Goal: Task Accomplishment & Management: Manage account settings

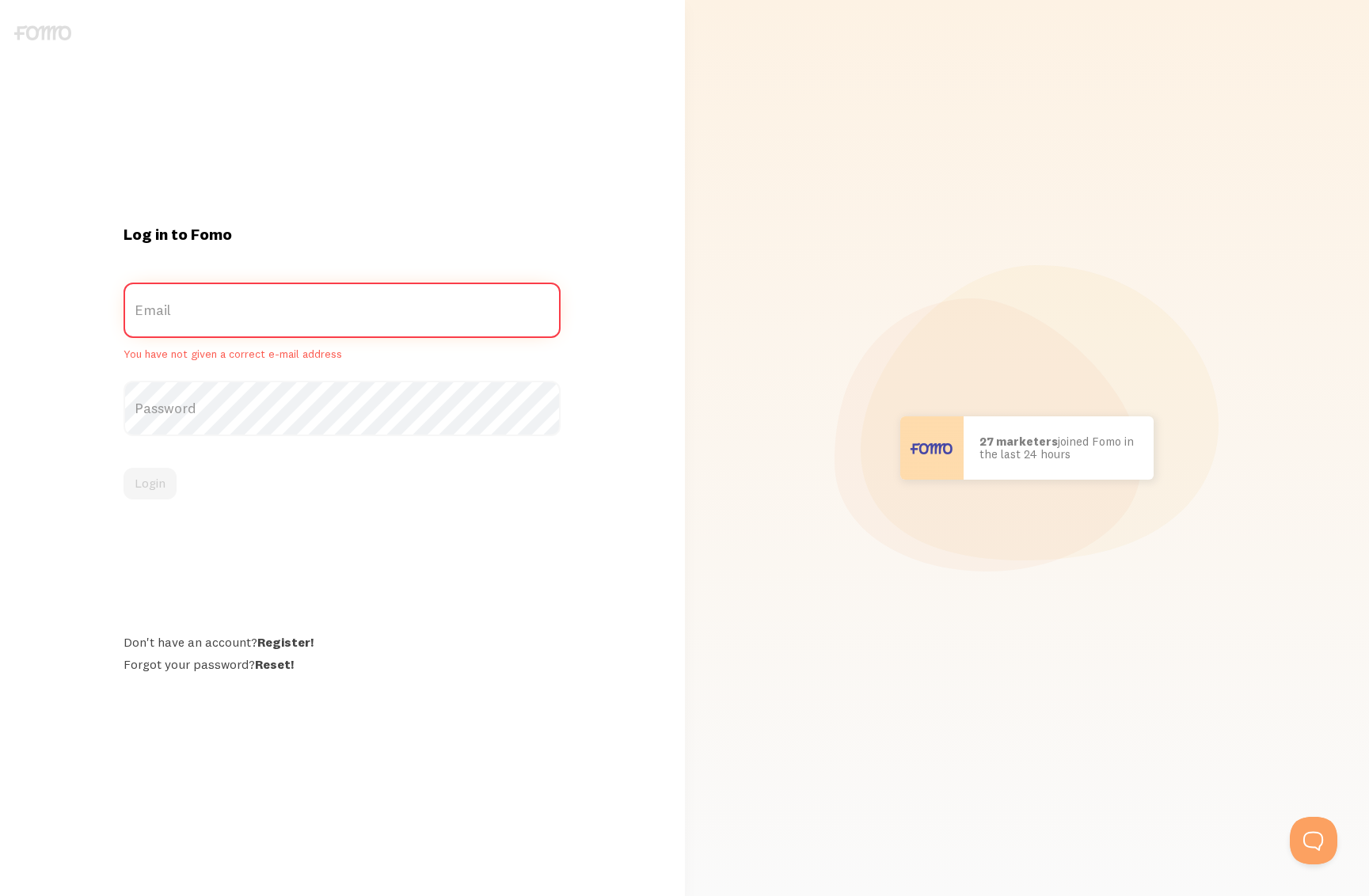
type input "[PERSON_NAME][EMAIL_ADDRESS][DOMAIN_NAME]"
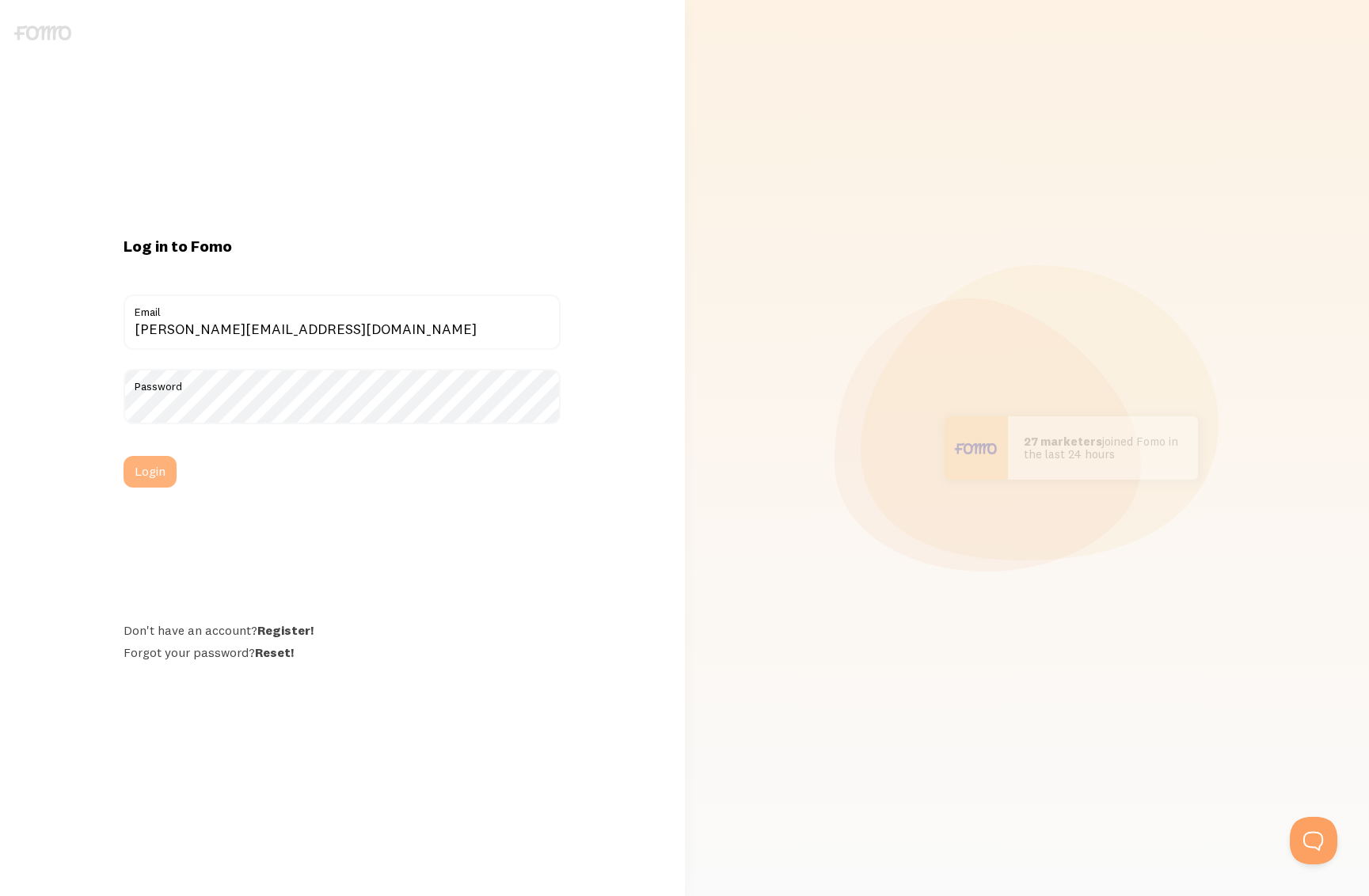
click at [157, 481] on button "Login" at bounding box center [149, 471] width 53 height 31
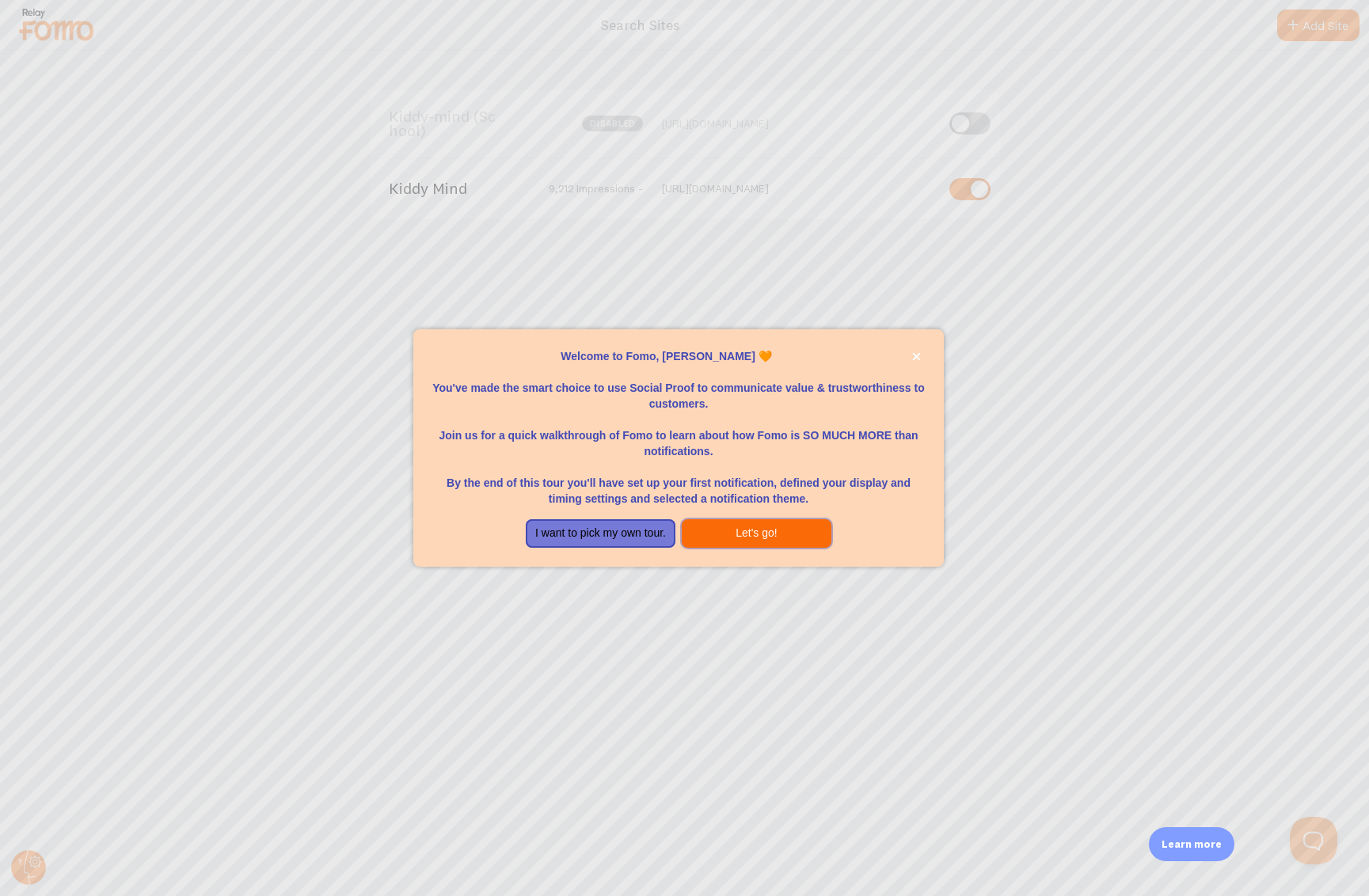
click at [779, 525] on button "Let's go!" at bounding box center [756, 533] width 149 height 28
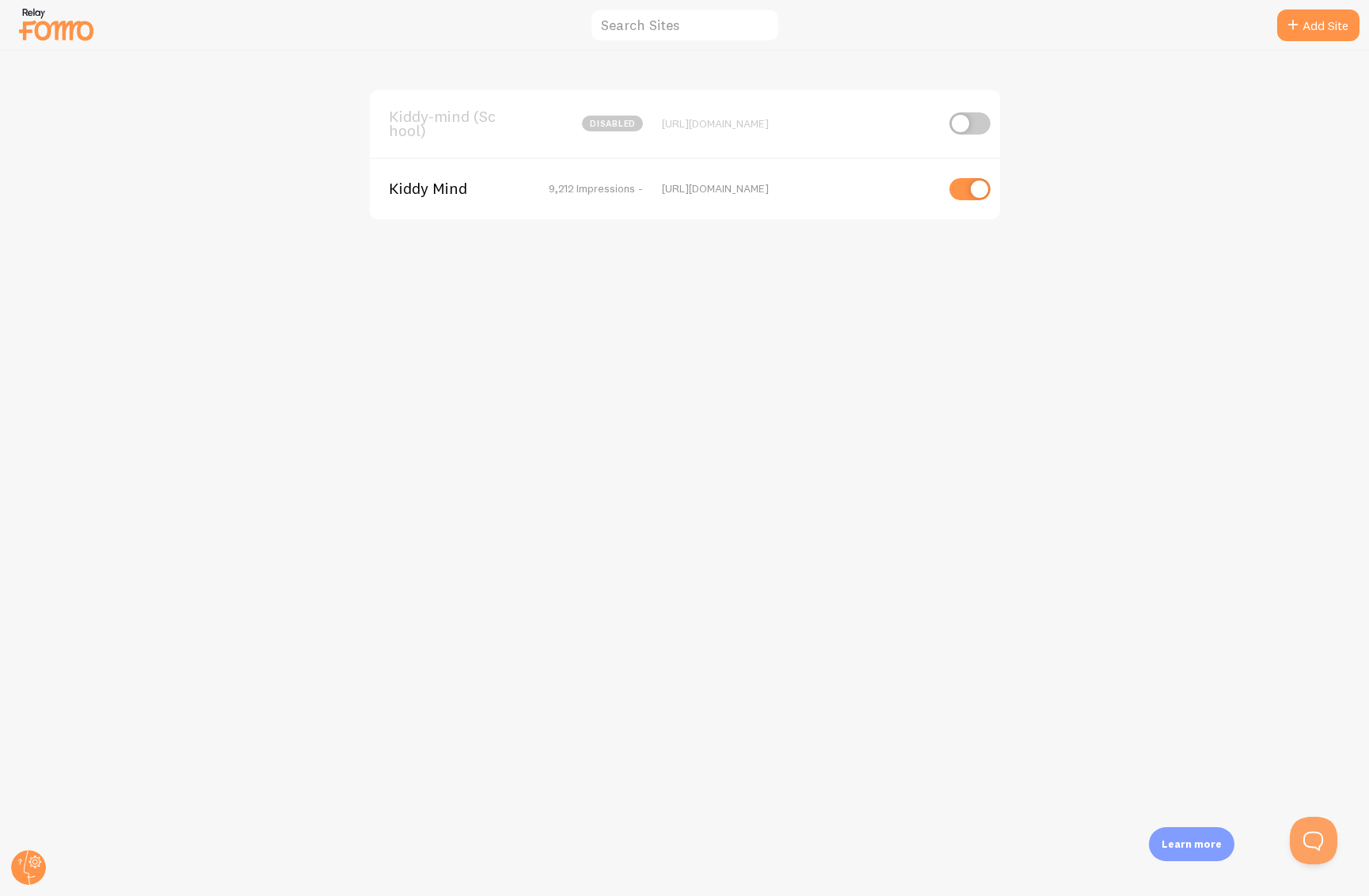
click at [55, 38] on img at bounding box center [56, 23] width 79 height 40
click at [442, 193] on span "Kiddy Mind" at bounding box center [452, 188] width 128 height 15
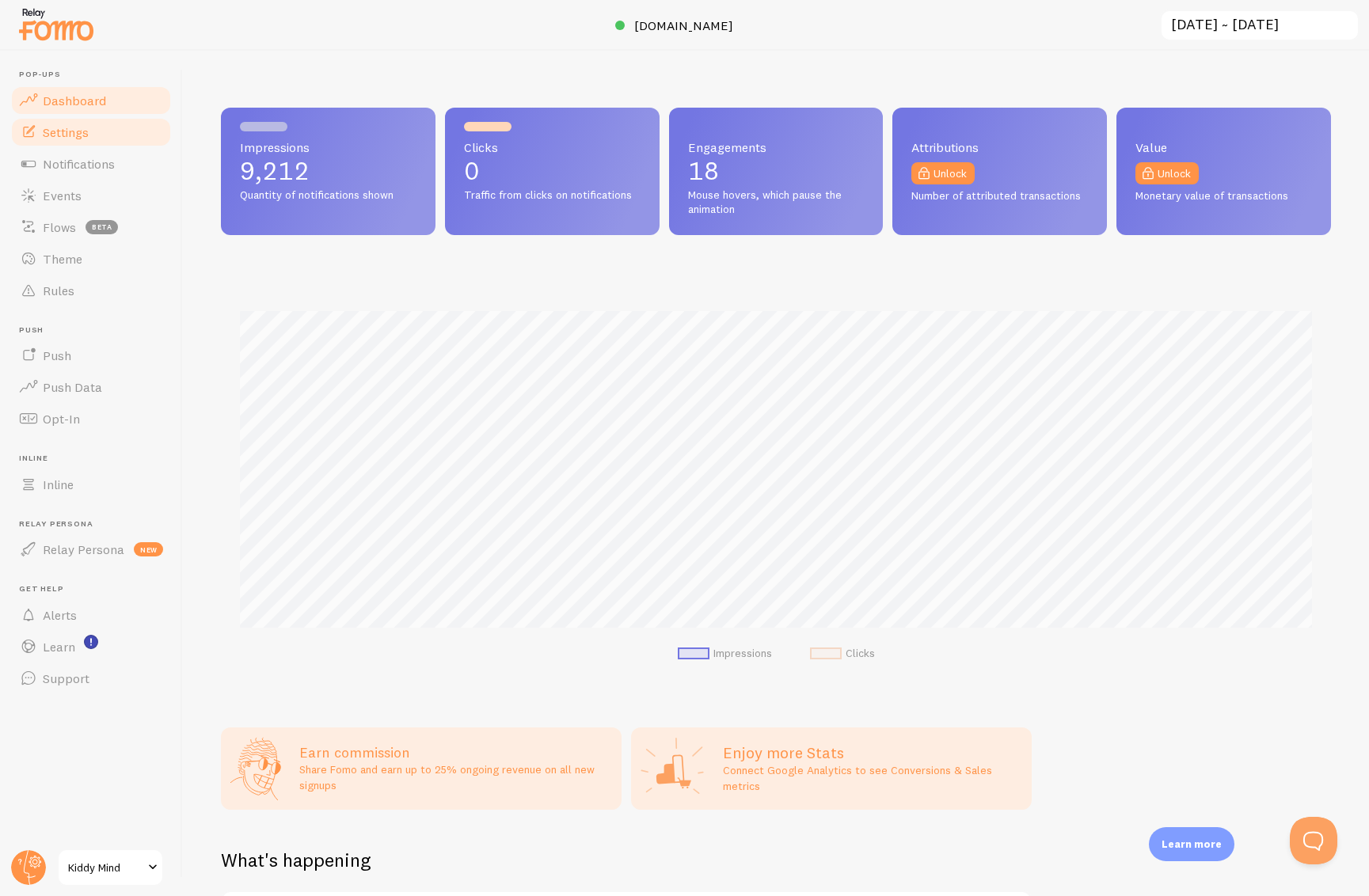
scroll to position [416, 1110]
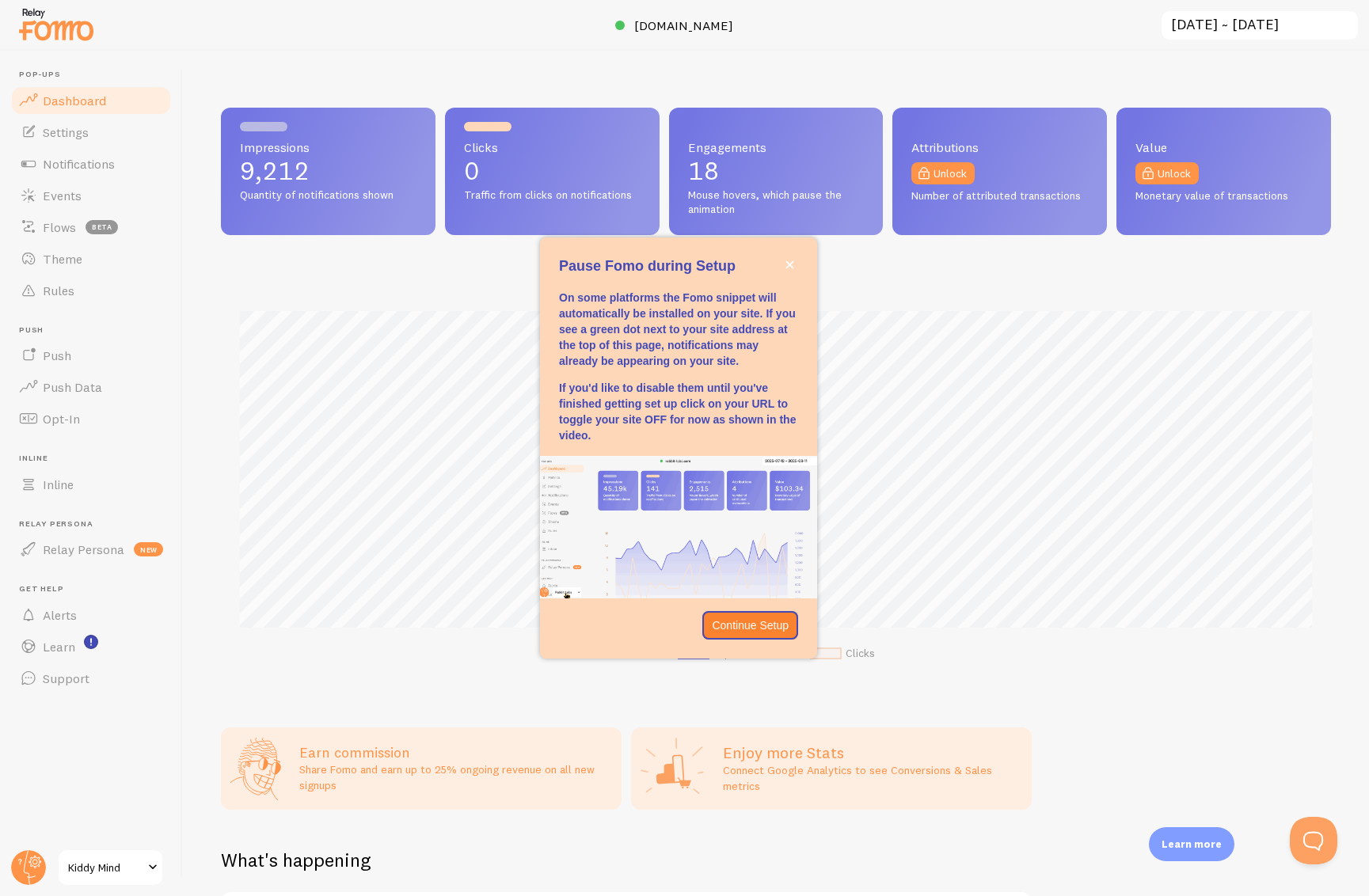
click at [105, 873] on span "Kiddy Mind" at bounding box center [105, 867] width 75 height 19
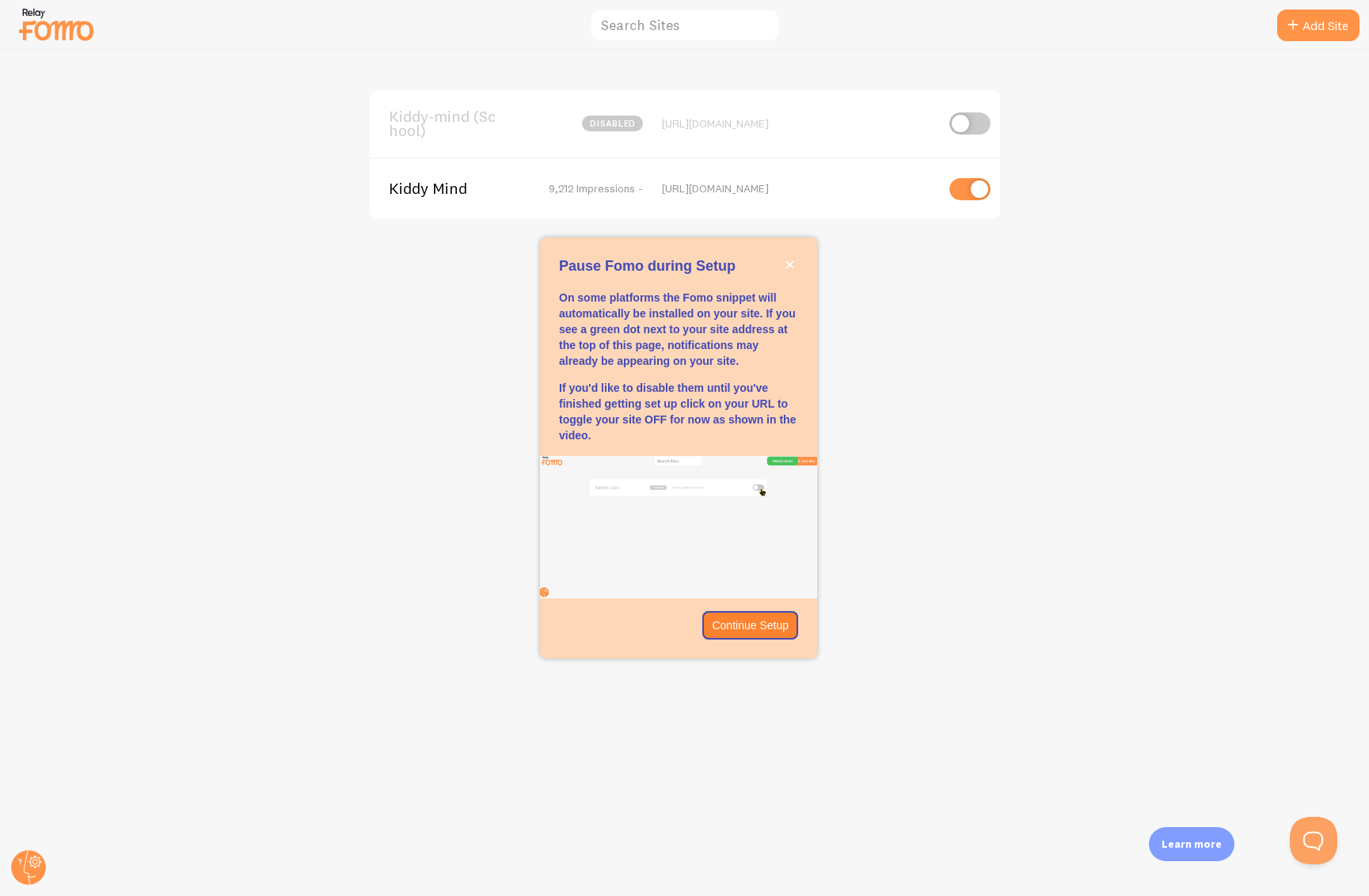
click at [454, 195] on span "Kiddy Mind" at bounding box center [452, 188] width 128 height 15
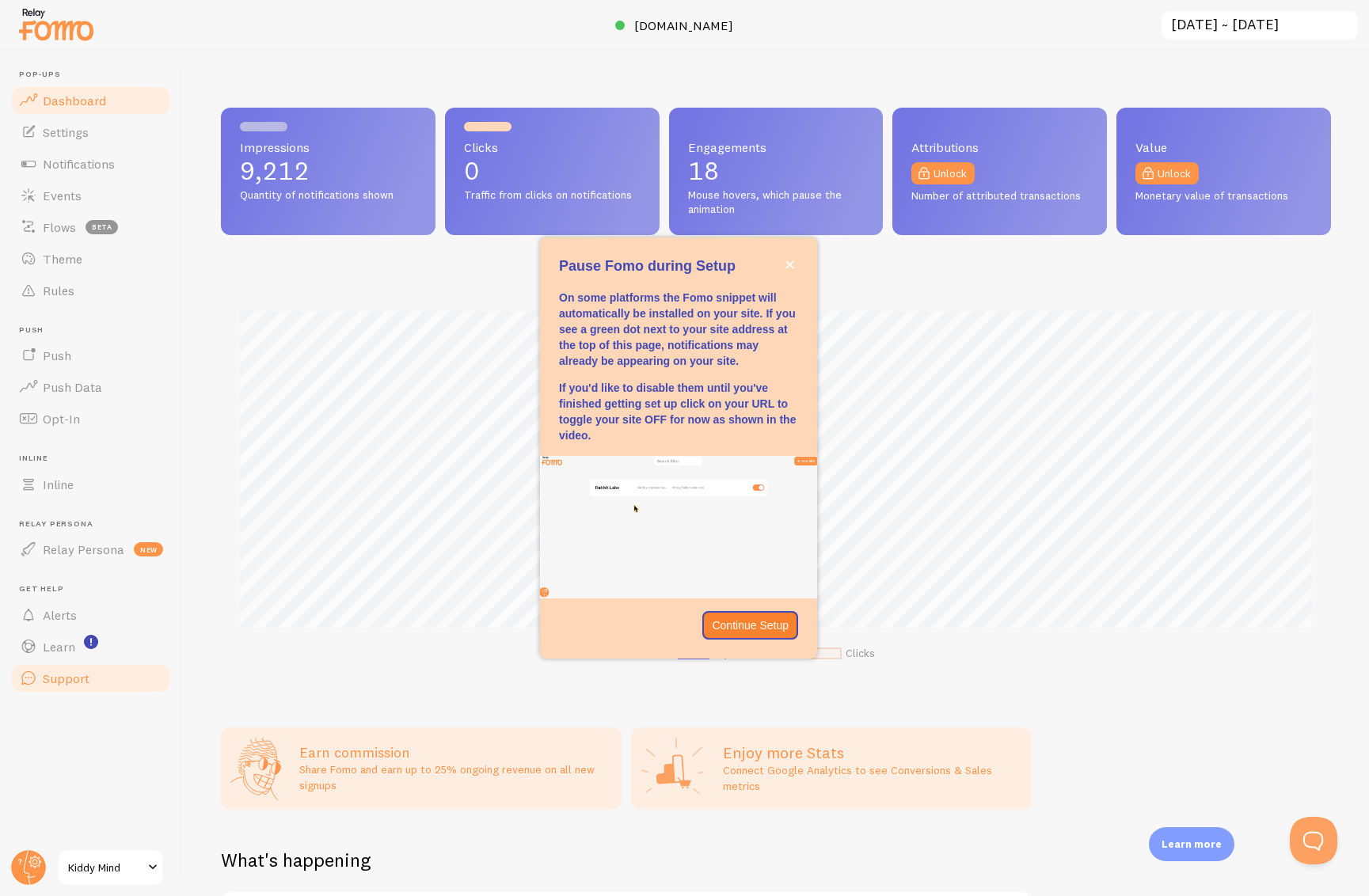
click at [79, 672] on span "Support" at bounding box center [66, 678] width 47 height 16
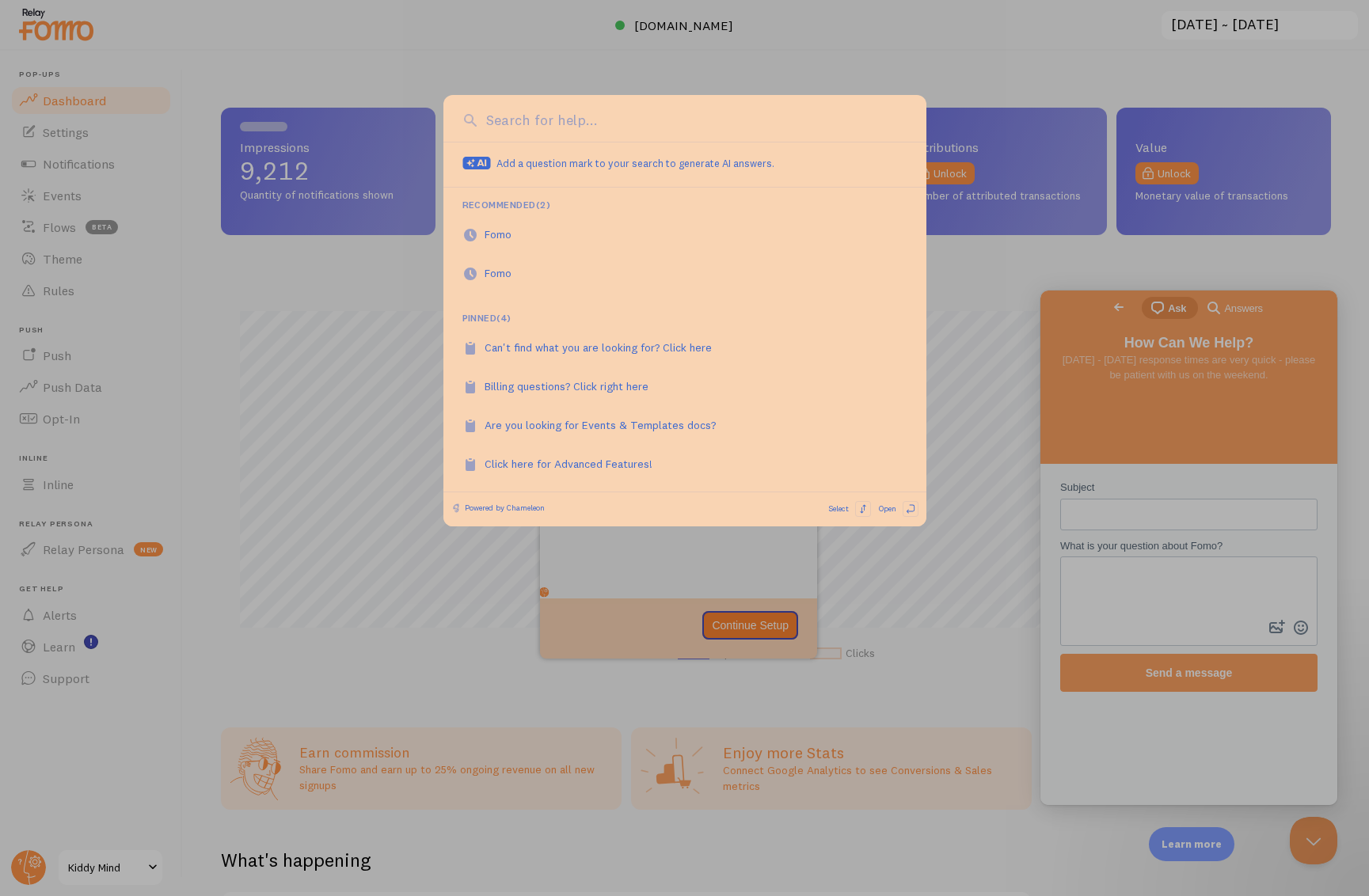
click at [337, 374] on div at bounding box center [684, 448] width 1369 height 896
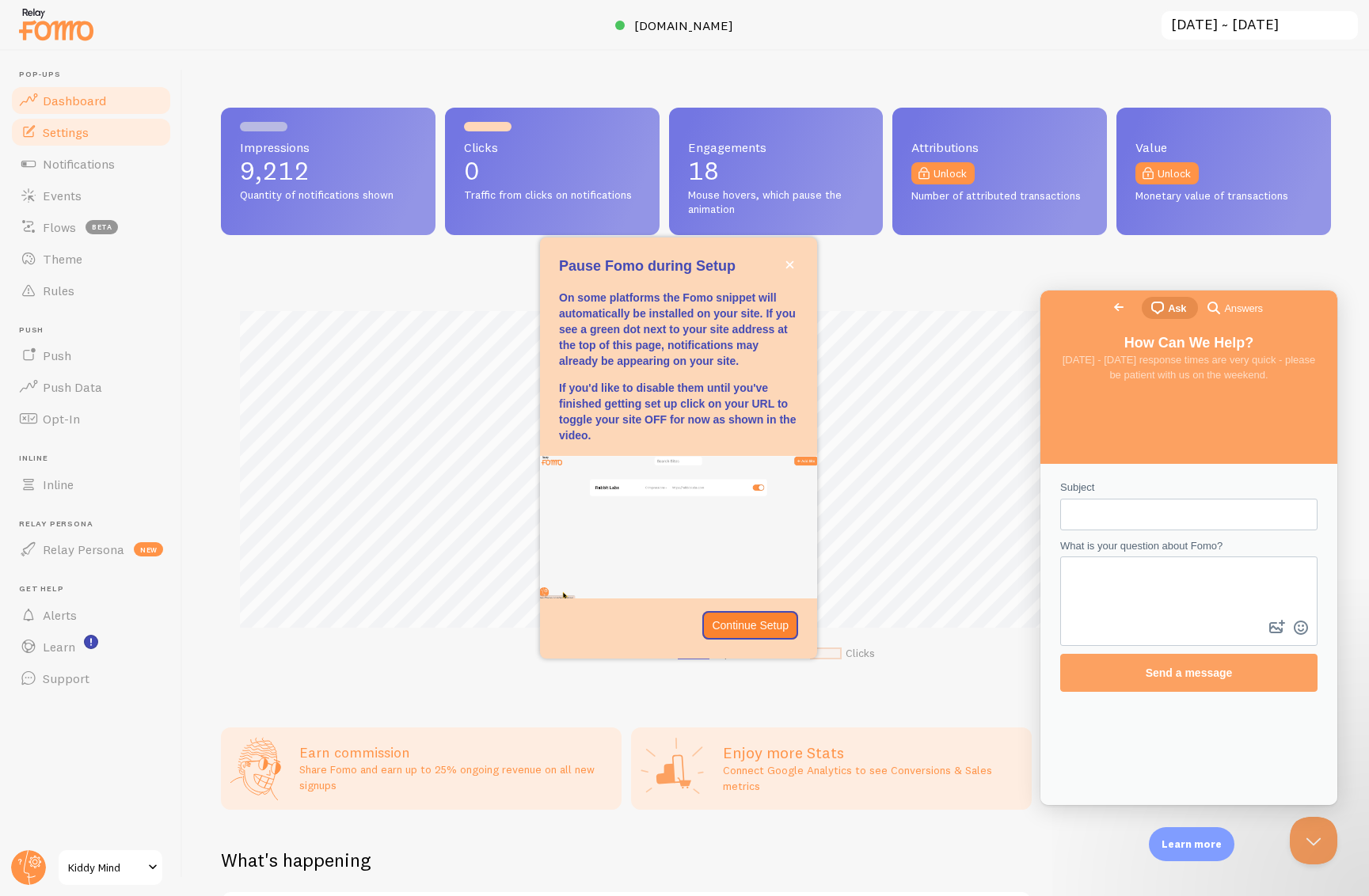
click at [65, 135] on span "Settings" at bounding box center [65, 132] width 46 height 16
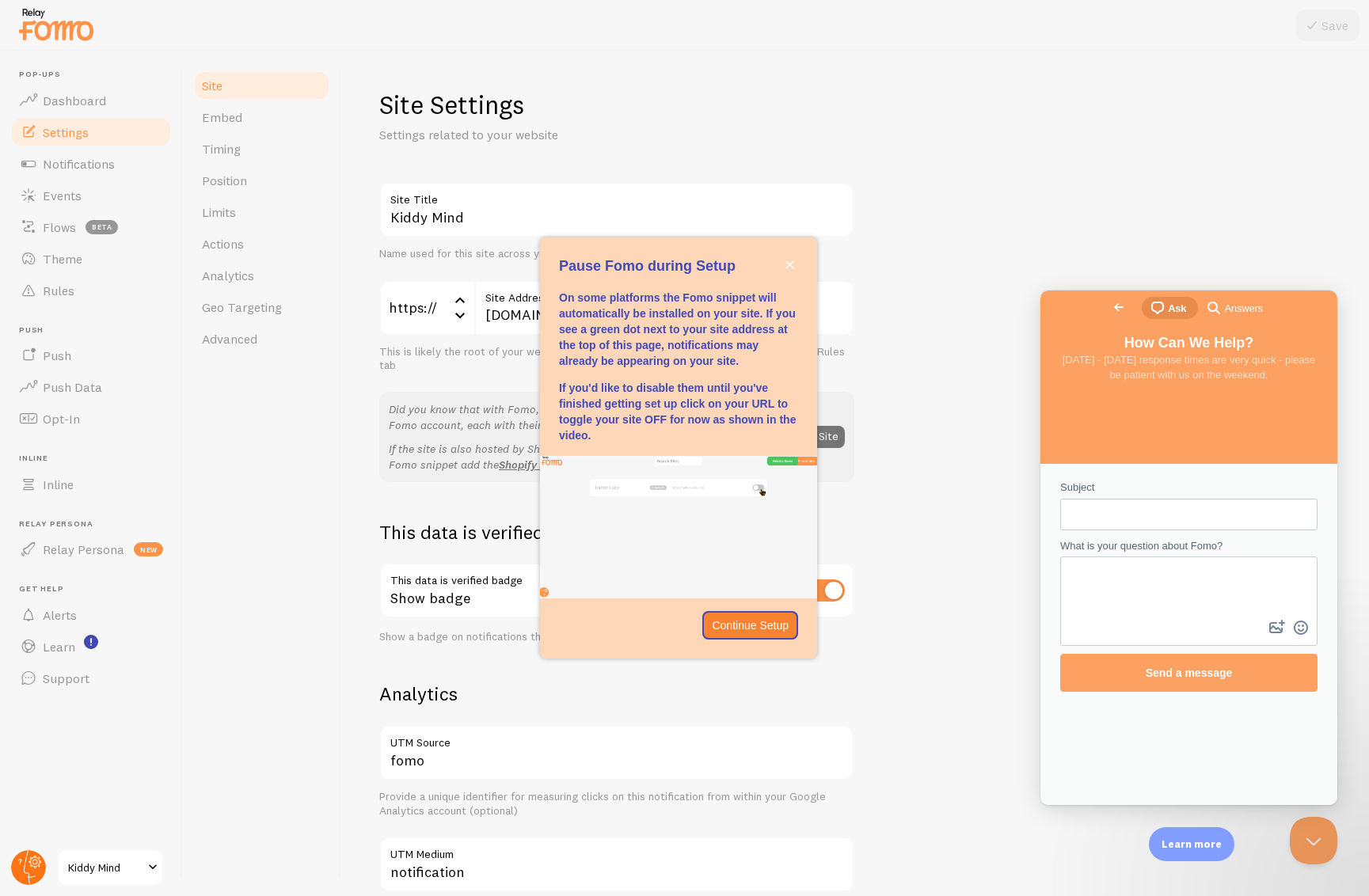
click at [24, 868] on icon at bounding box center [29, 868] width 12 height 35
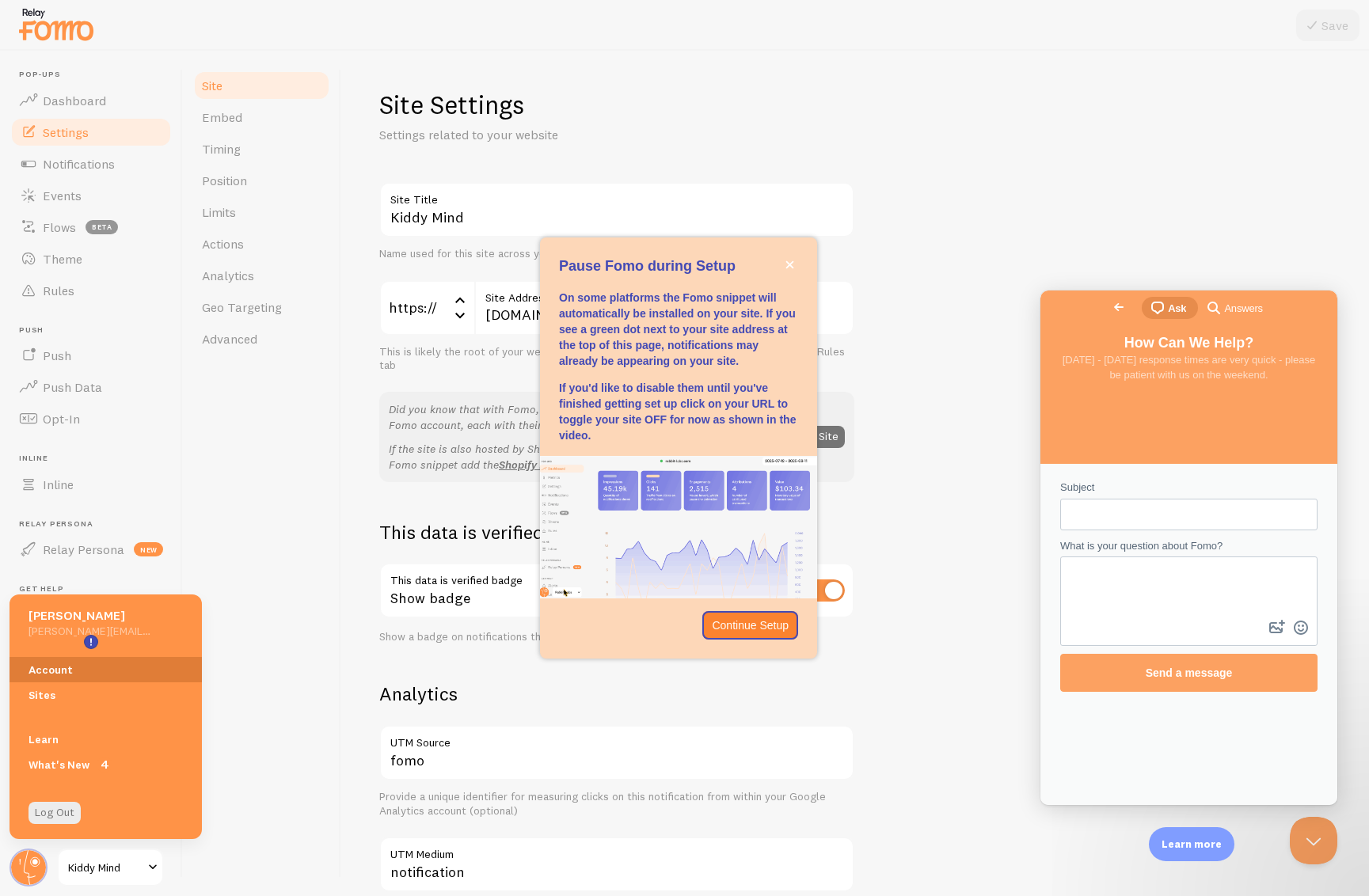
click at [60, 659] on link "Account" at bounding box center [105, 670] width 192 height 25
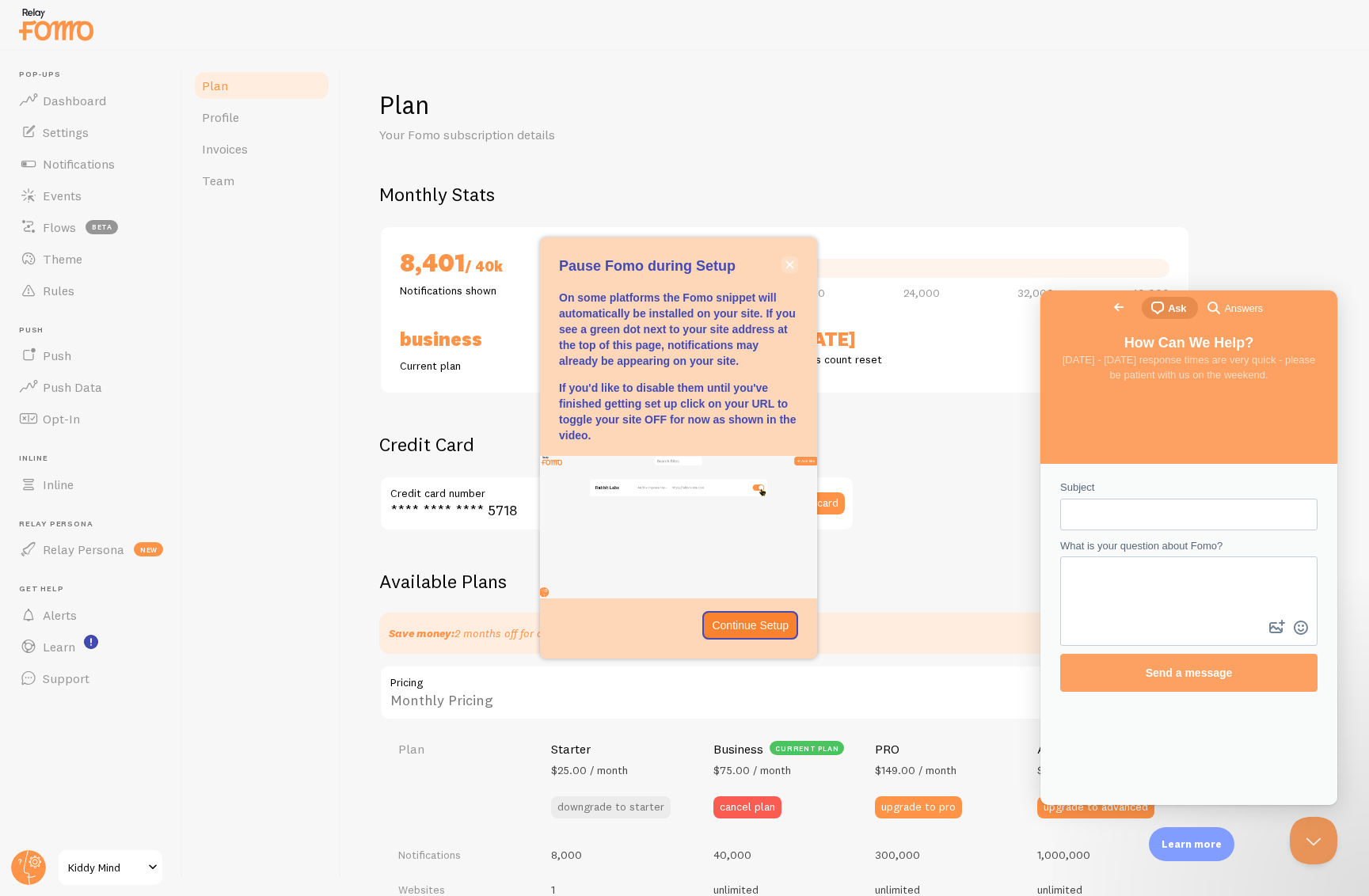
click at [791, 263] on button "close," at bounding box center [789, 265] width 17 height 17
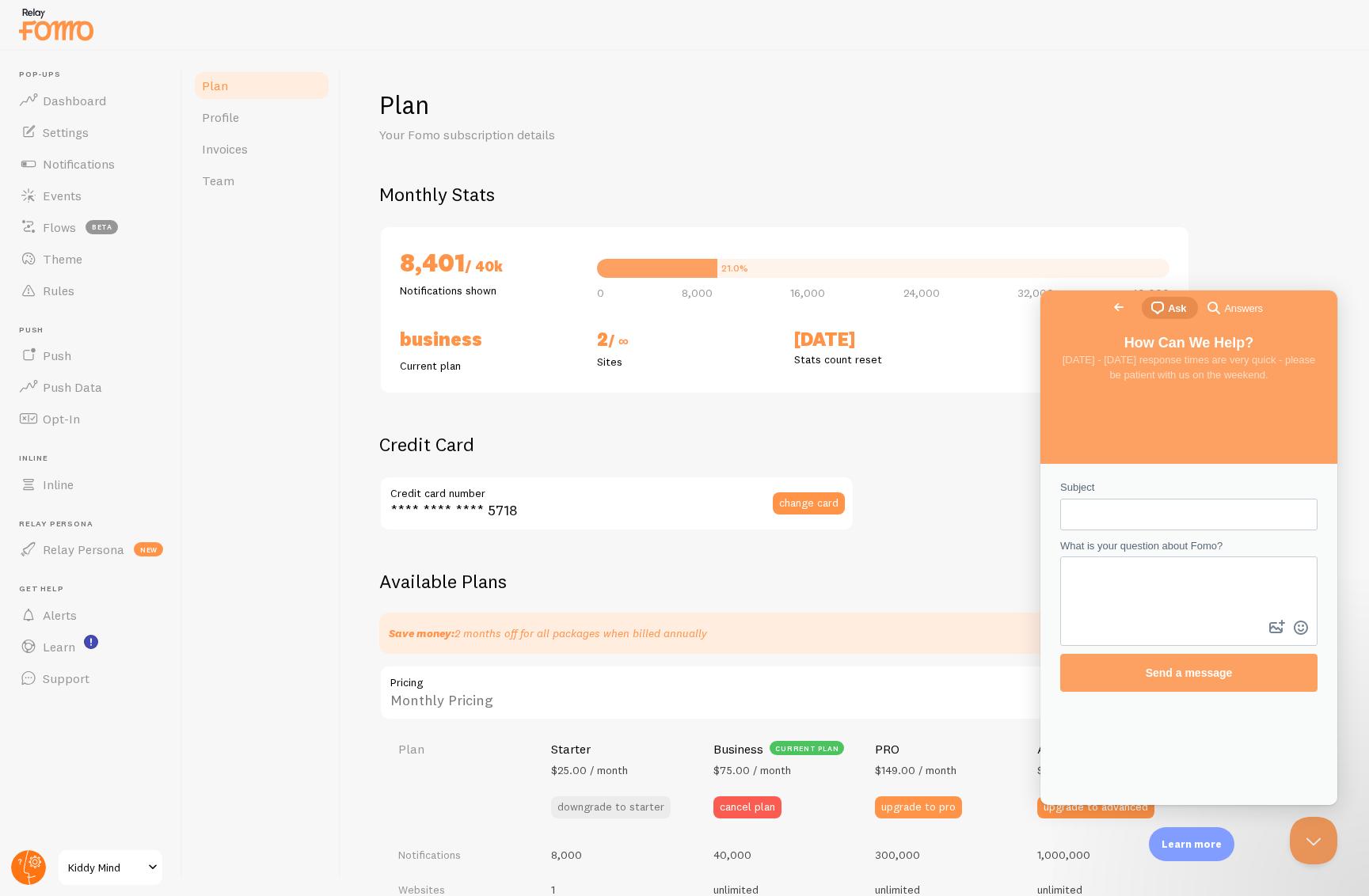
click at [26, 875] on circle at bounding box center [28, 868] width 35 height 35
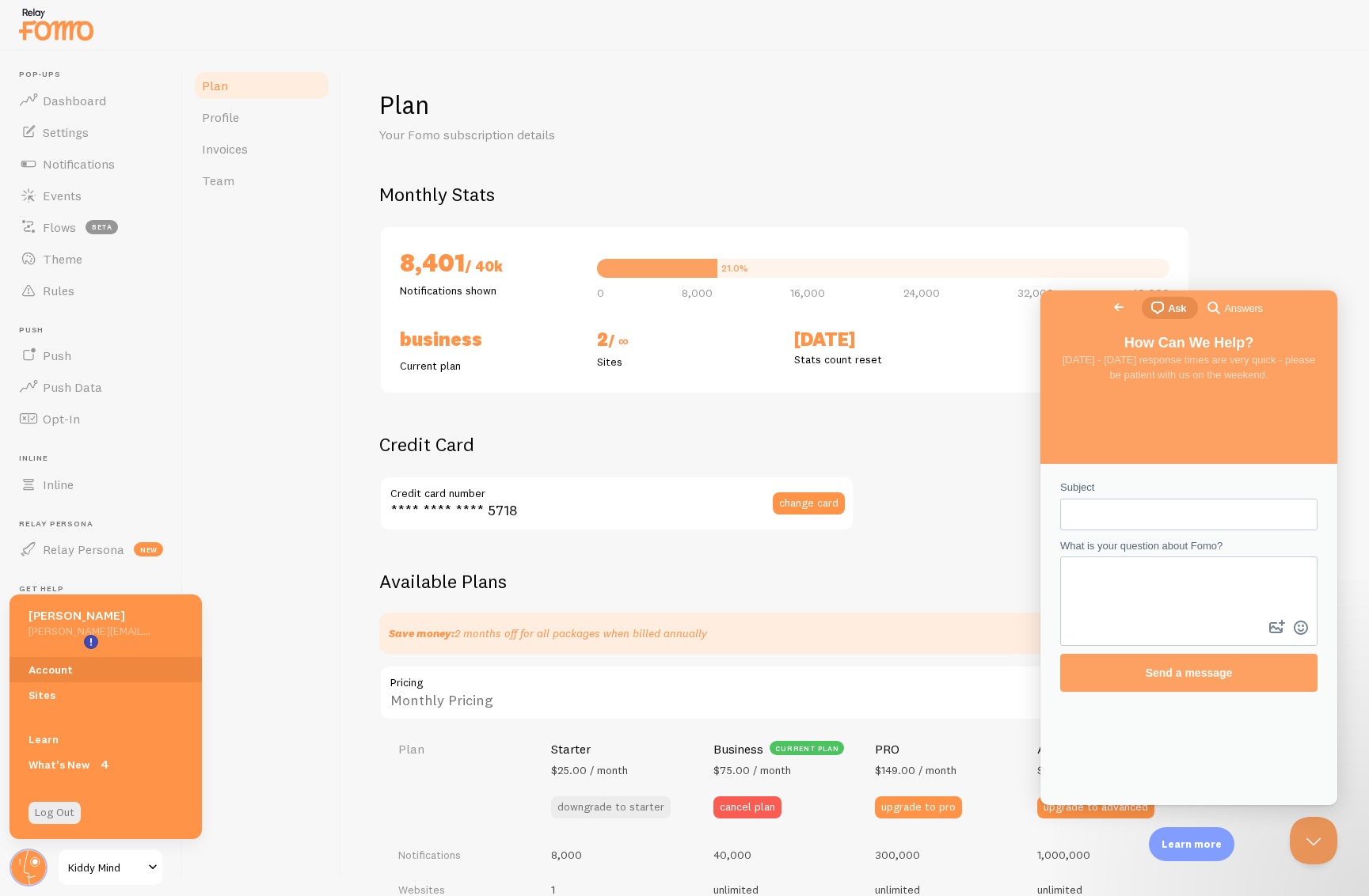
click at [292, 291] on div "Plan Profile Invoices Team" at bounding box center [262, 473] width 158 height 845
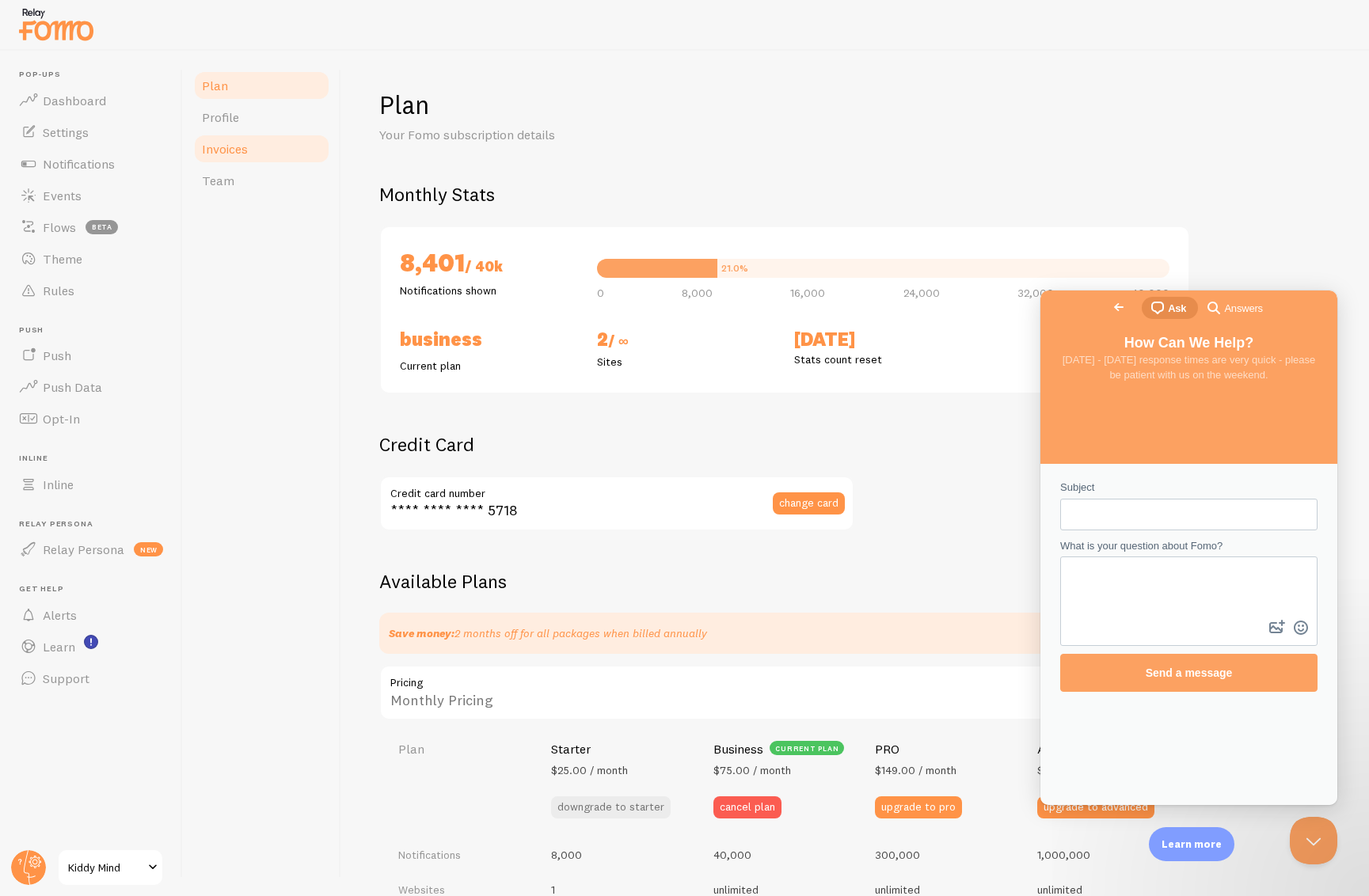
click at [232, 146] on span "Invoices" at bounding box center [225, 148] width 46 height 16
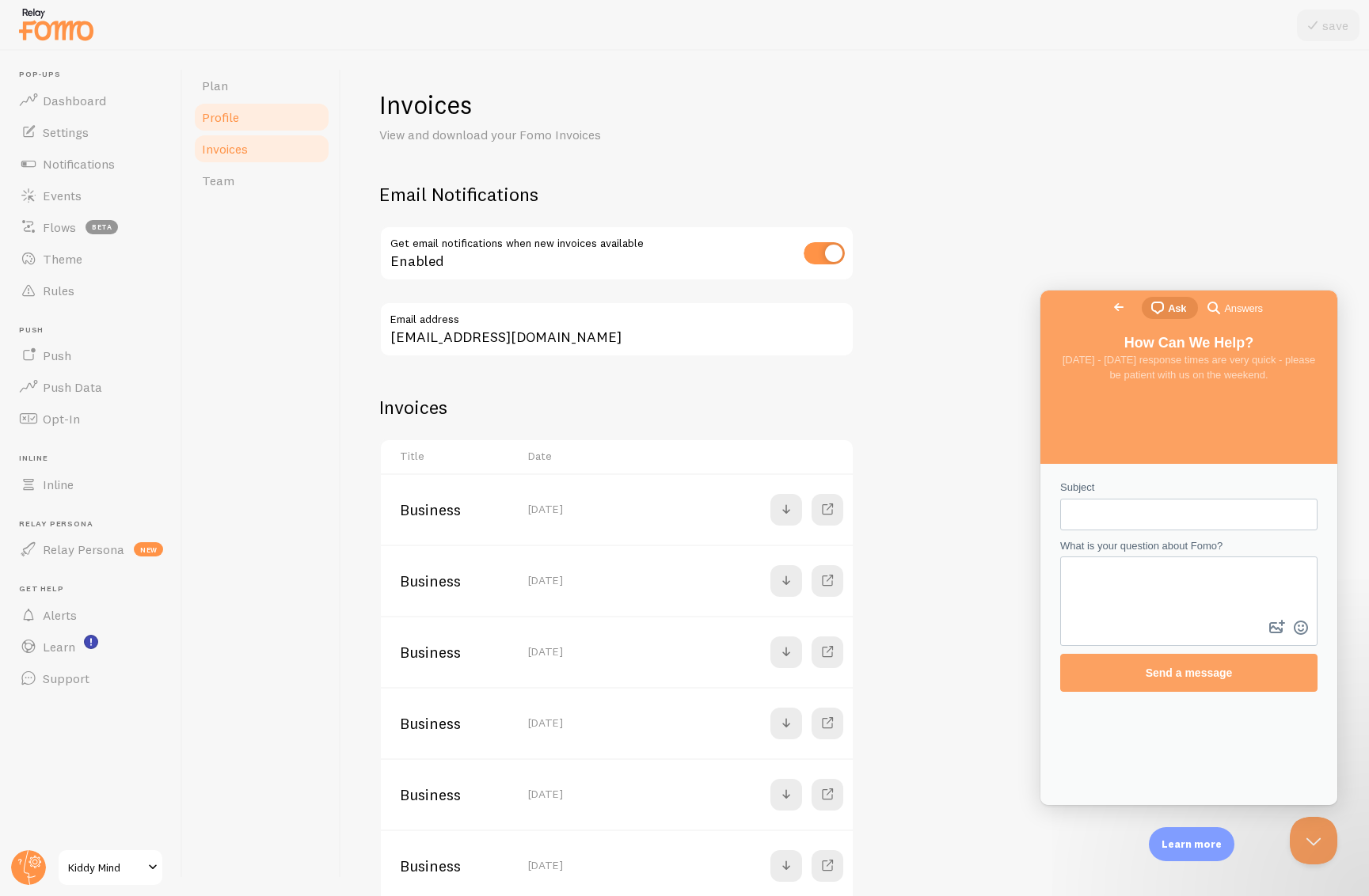
click at [220, 123] on span "Profile" at bounding box center [221, 117] width 37 height 16
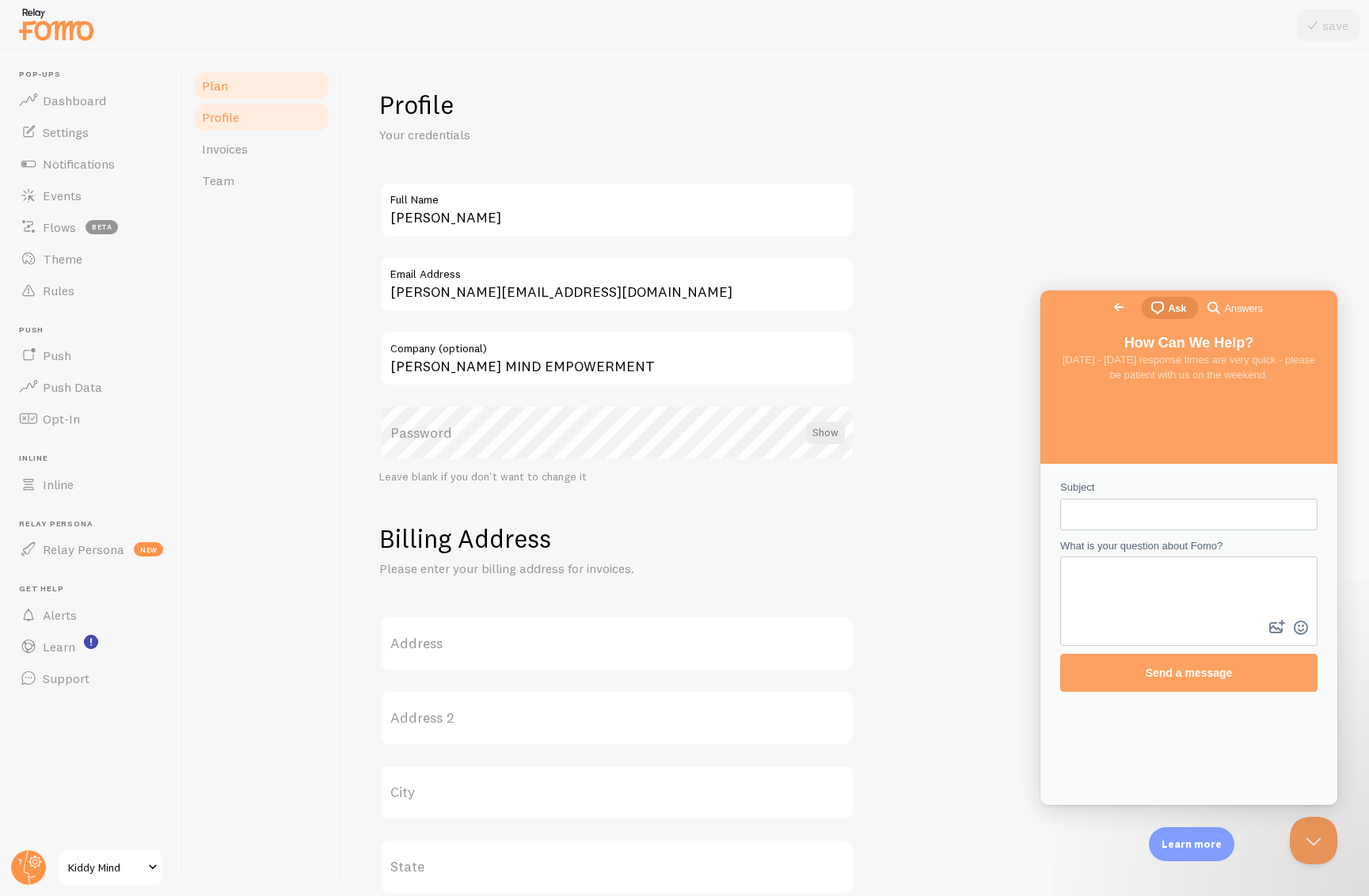
click at [210, 82] on span "Plan" at bounding box center [215, 85] width 26 height 16
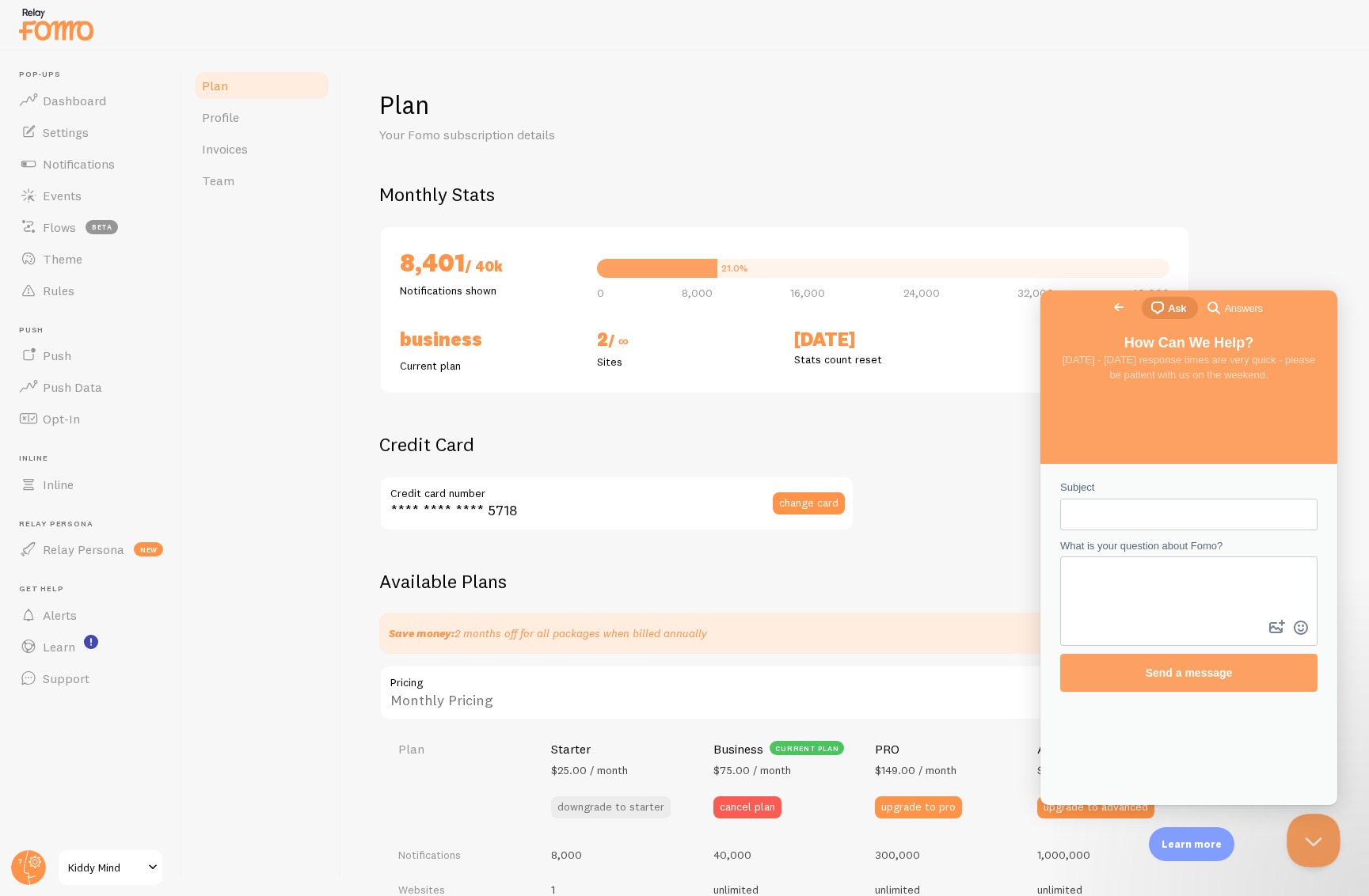
click at [1308, 834] on button "Close Beacon popover" at bounding box center [1309, 836] width 48 height 48
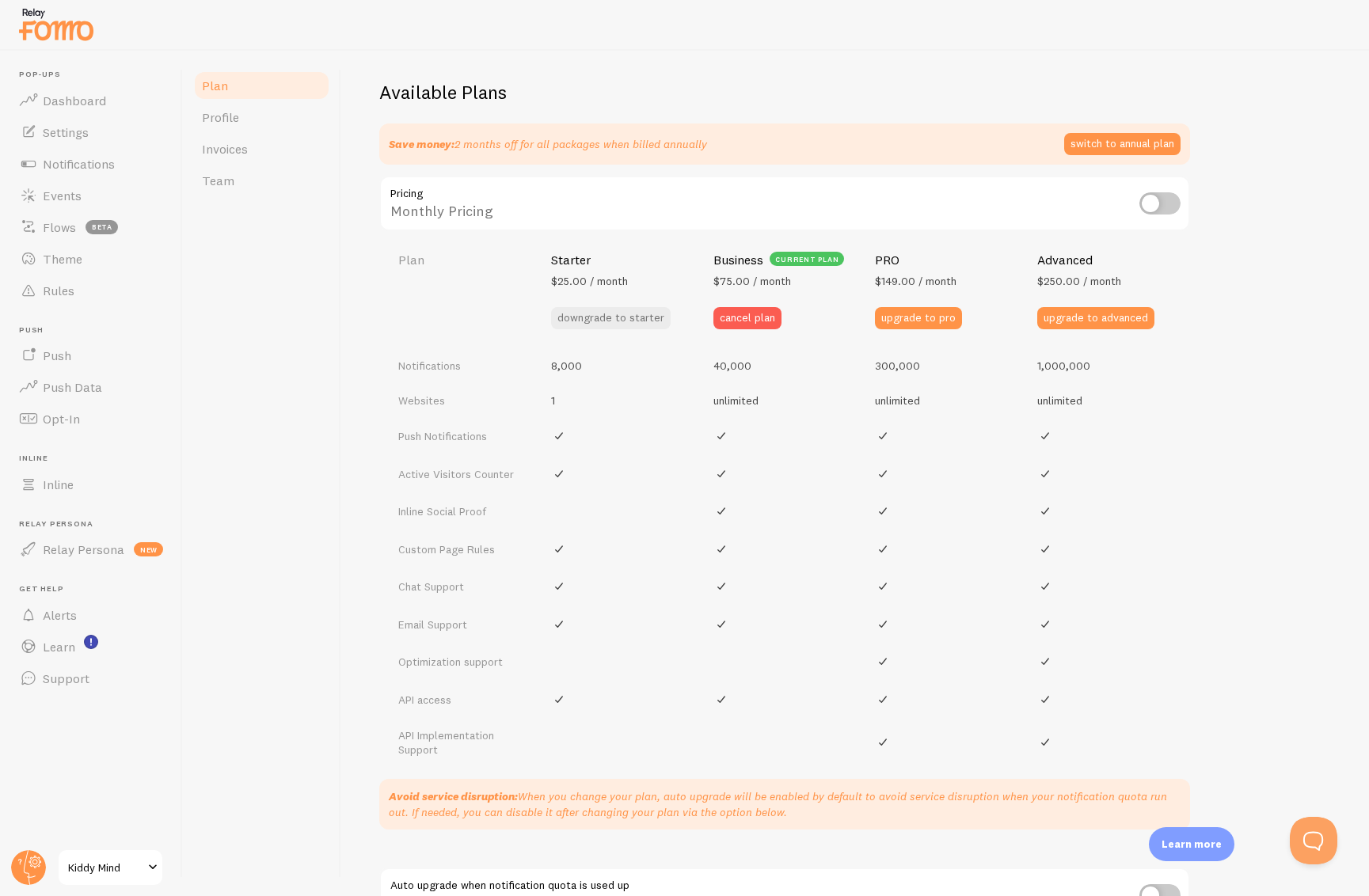
scroll to position [518, 0]
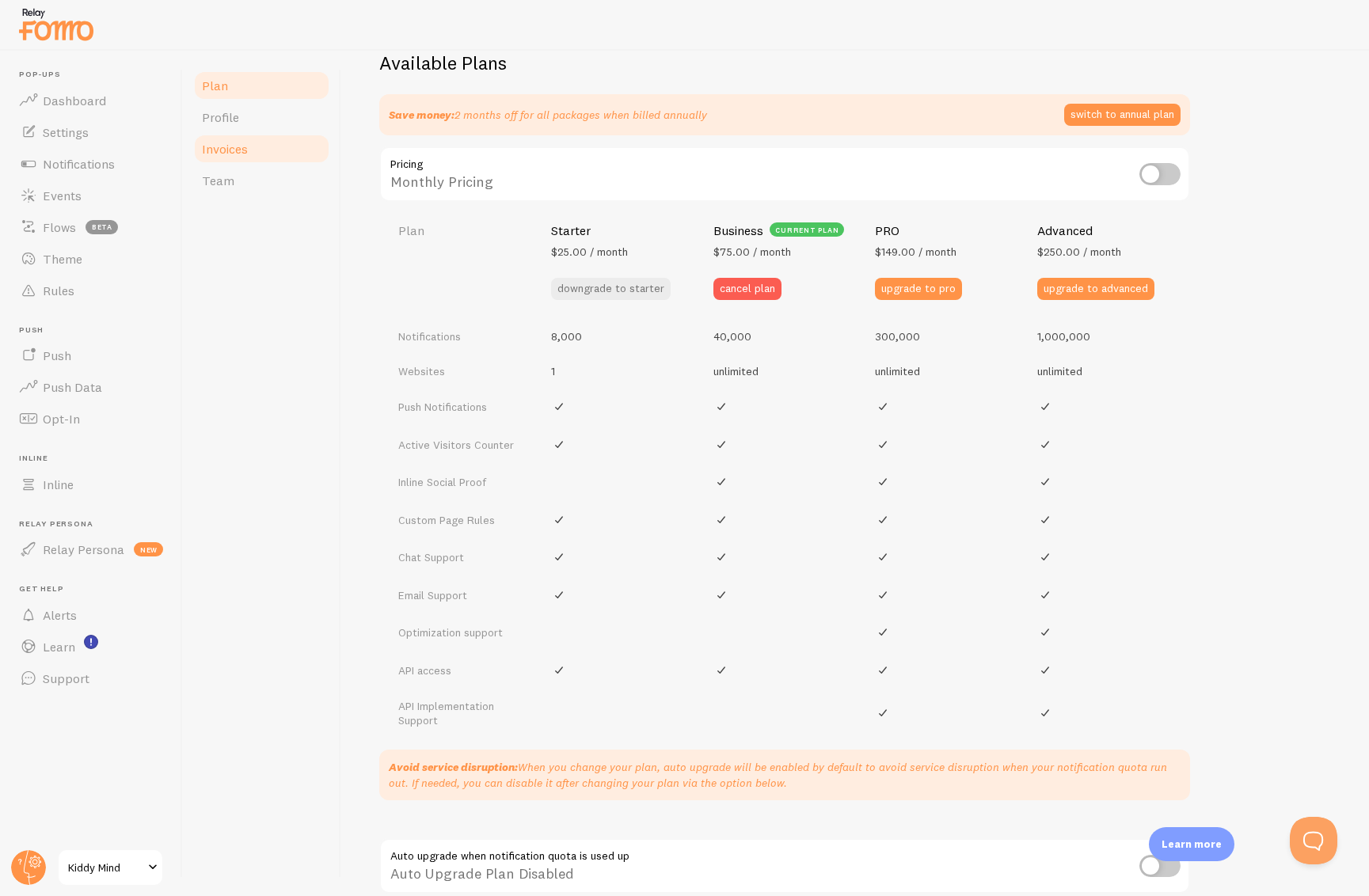
click at [224, 148] on span "Invoices" at bounding box center [225, 148] width 46 height 16
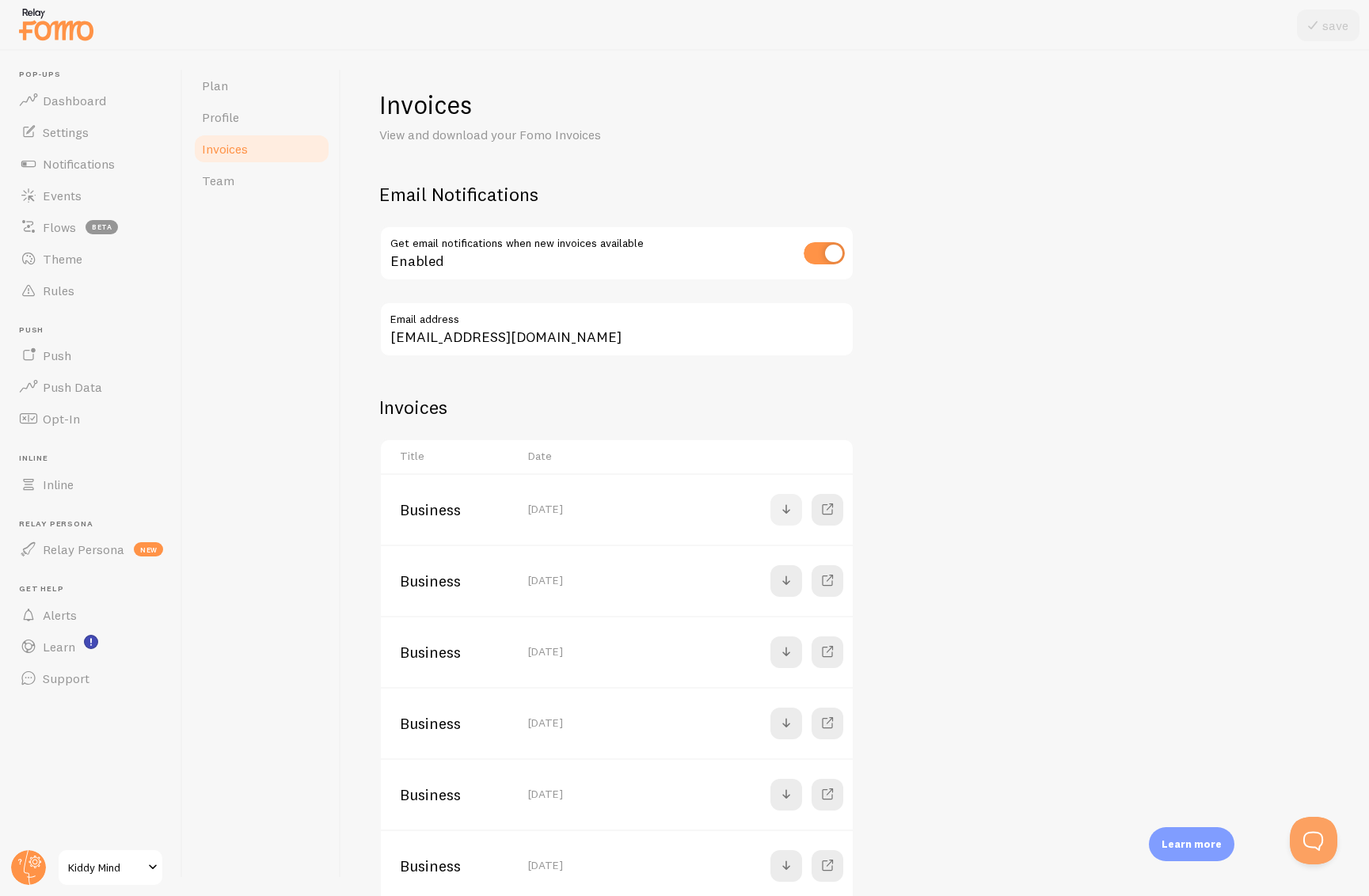
click at [797, 506] on link at bounding box center [786, 509] width 31 height 31
click at [223, 74] on link "Plan" at bounding box center [262, 85] width 139 height 31
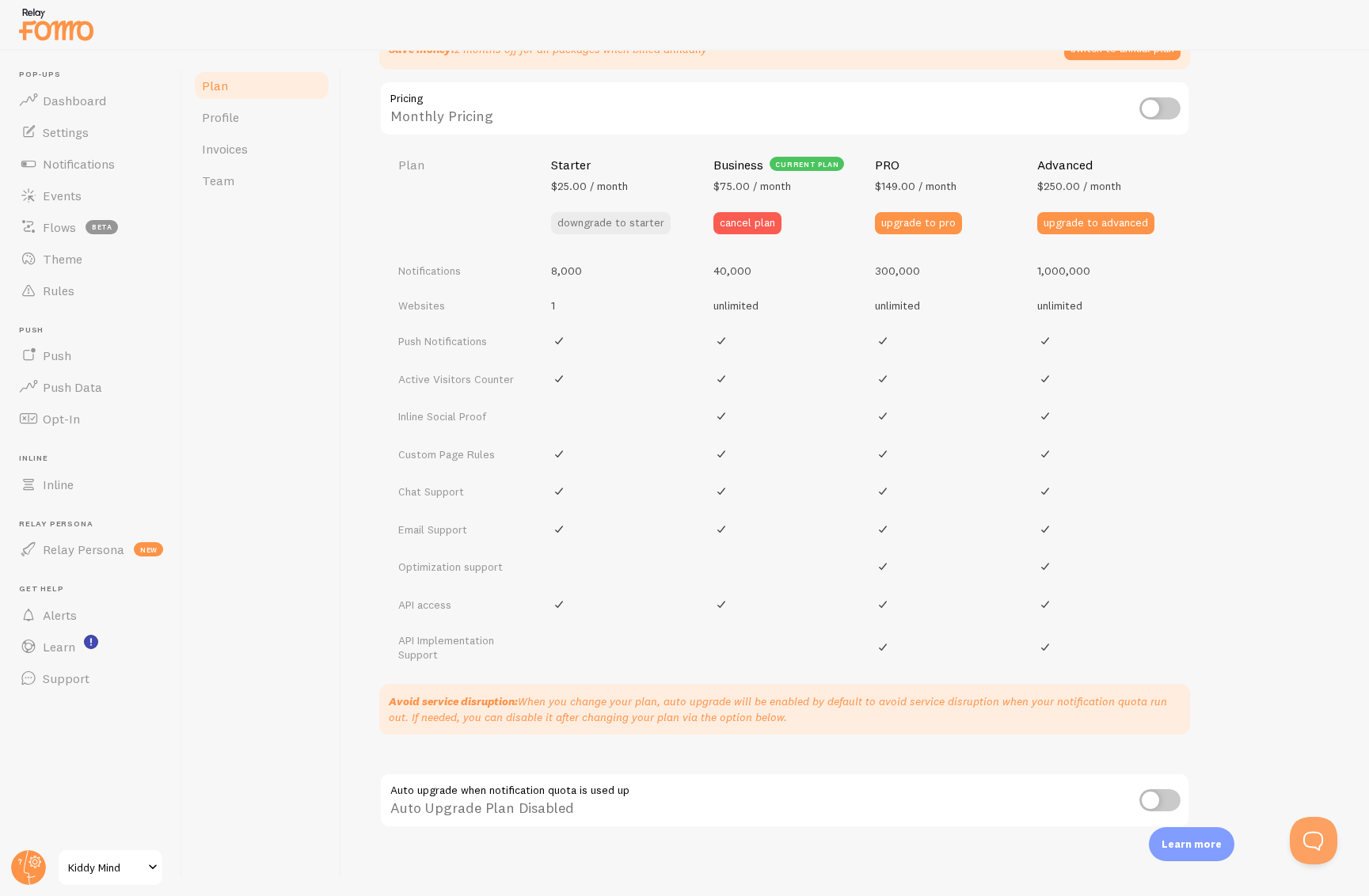
scroll to position [585, 0]
click at [562, 169] on th "Starter $25.00 / month downgrade to starter" at bounding box center [623, 194] width 162 height 115
click at [584, 178] on span "$25.00 / month" at bounding box center [589, 184] width 77 height 15
click at [618, 217] on button "downgrade to starter" at bounding box center [610, 222] width 119 height 22
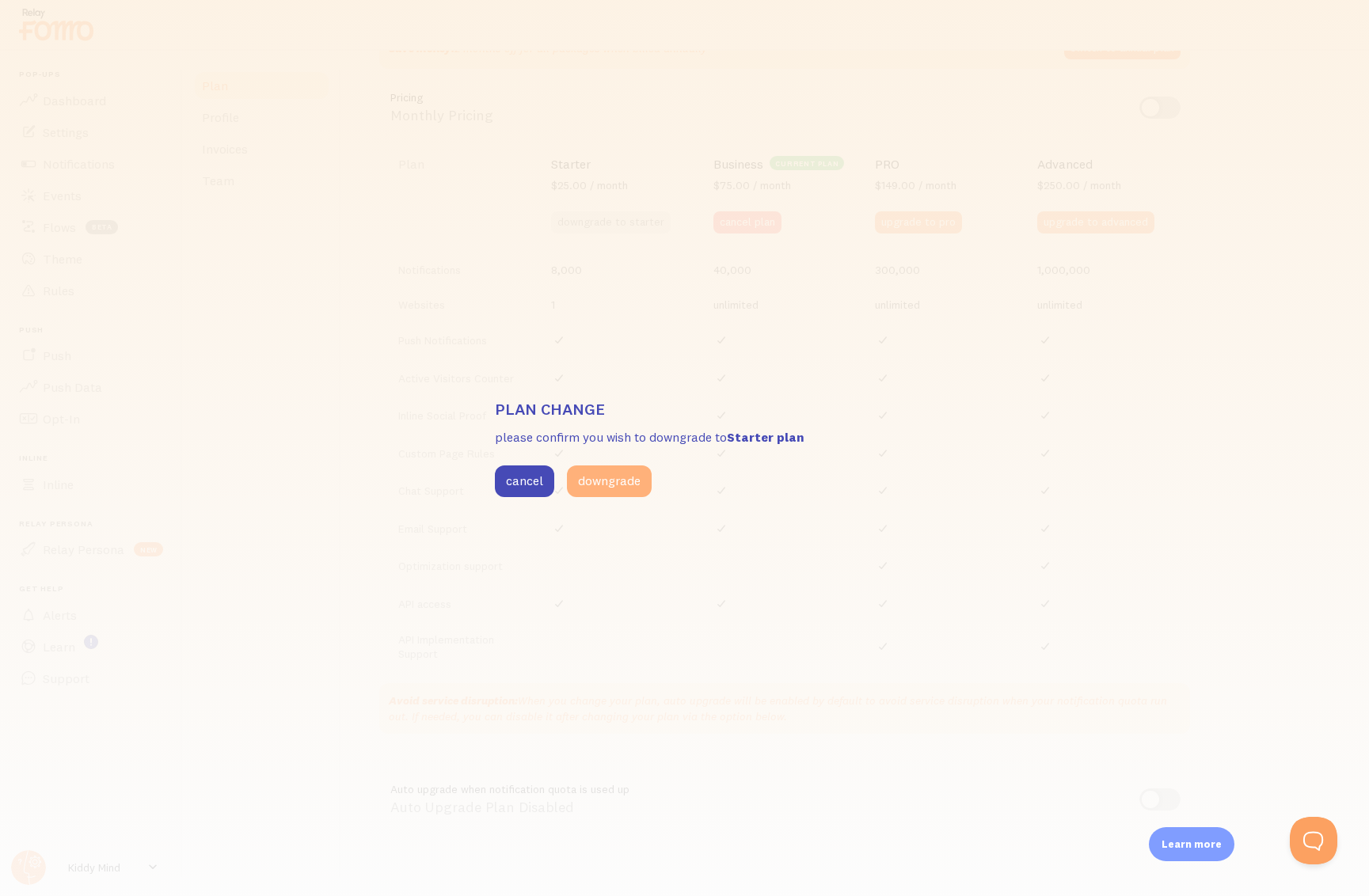
click at [630, 485] on button "downgrade" at bounding box center [609, 481] width 85 height 31
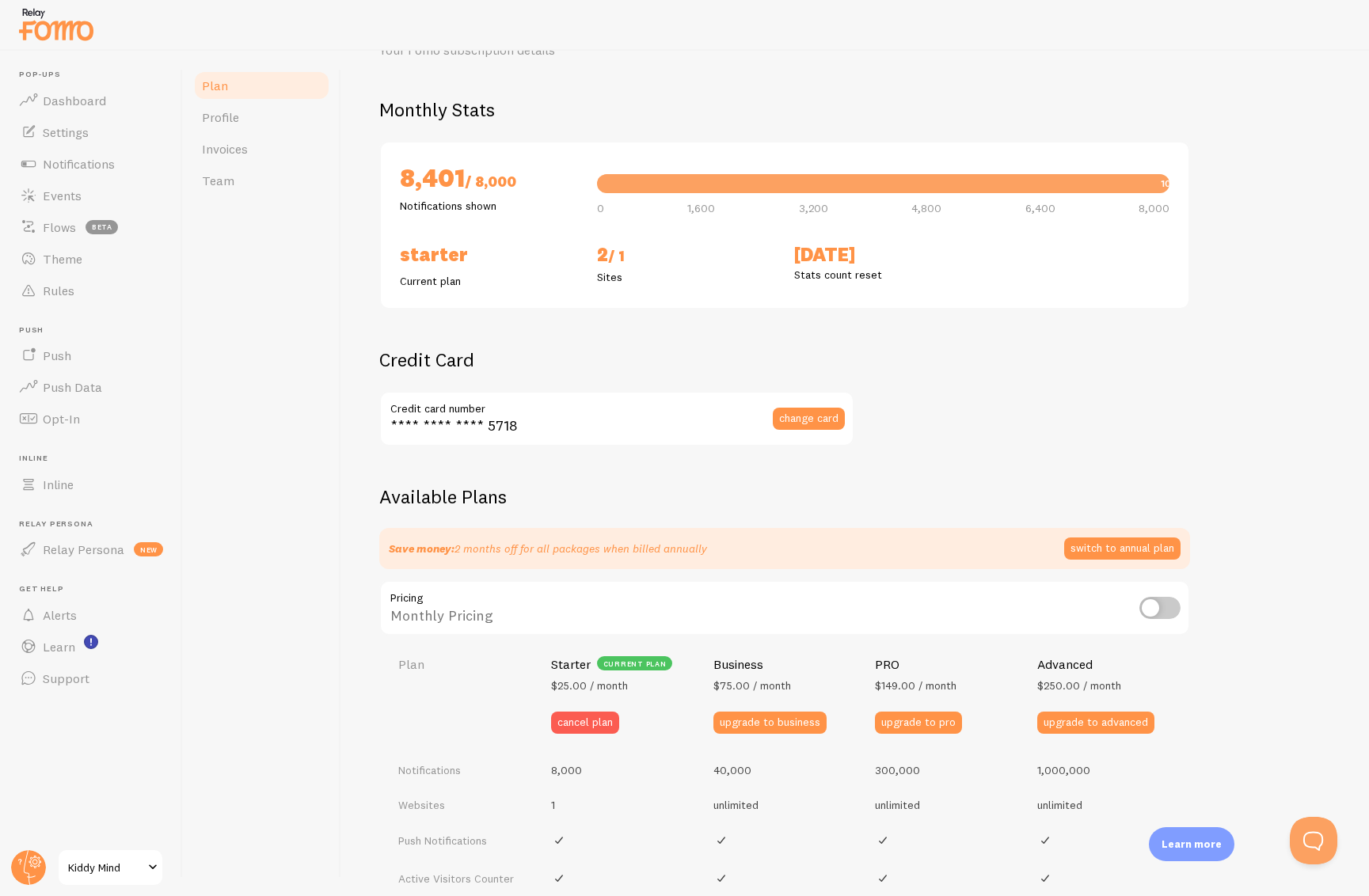
scroll to position [86, 0]
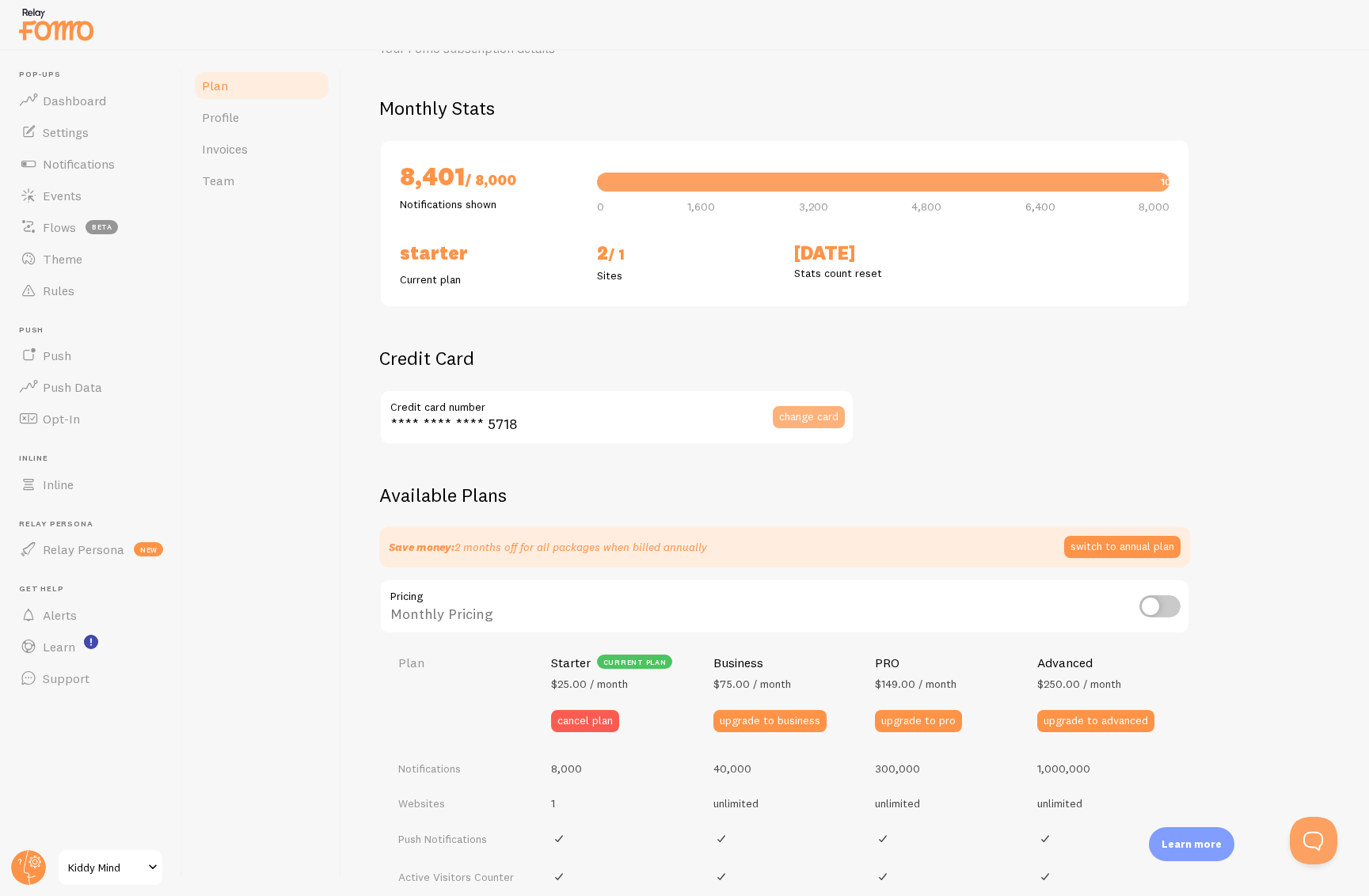
click at [821, 413] on span "change card" at bounding box center [809, 416] width 60 height 11
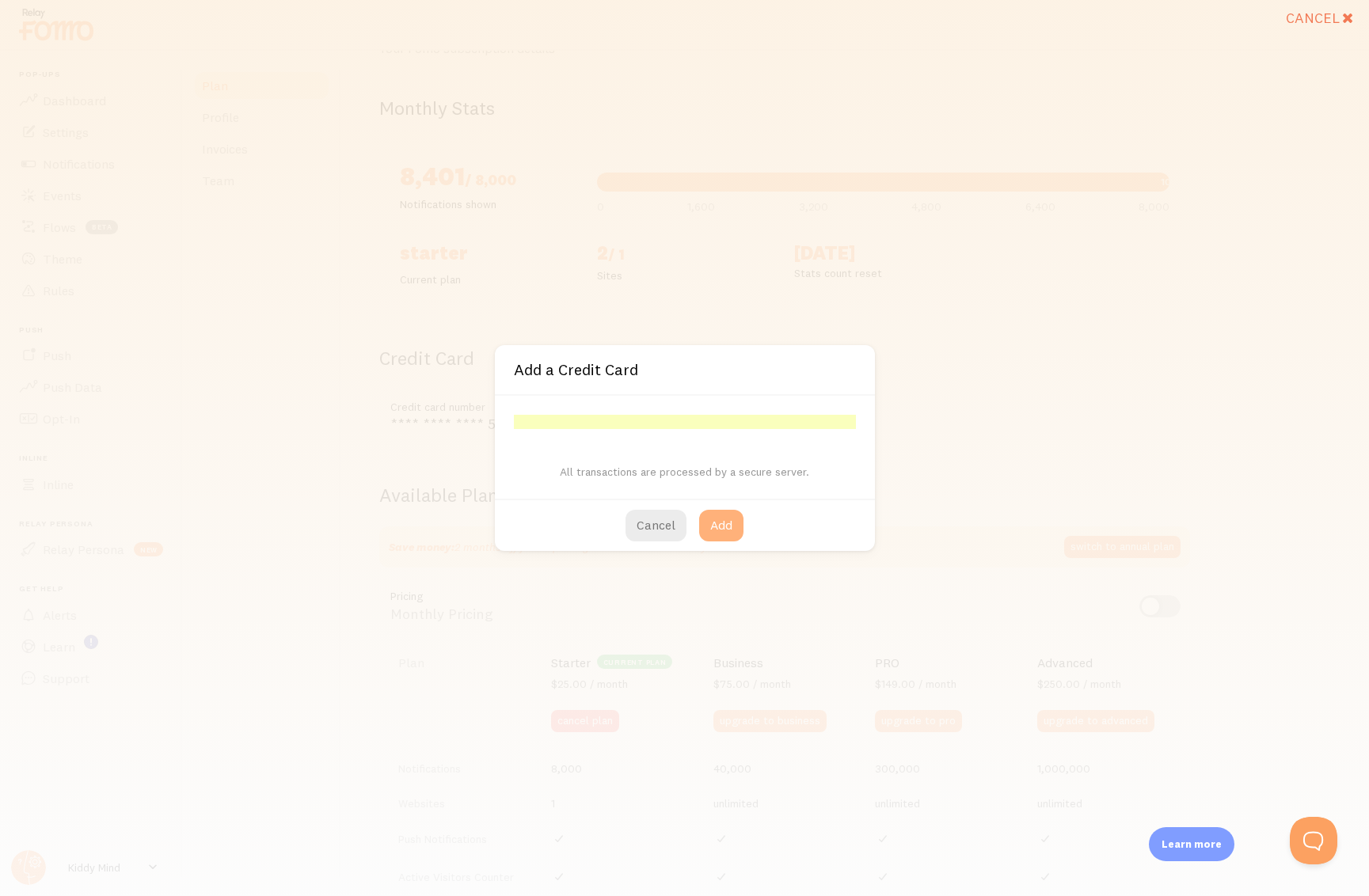
click at [718, 520] on button "Add" at bounding box center [721, 525] width 44 height 31
type input "**** **** **** 6511"
